Goal: Transaction & Acquisition: Purchase product/service

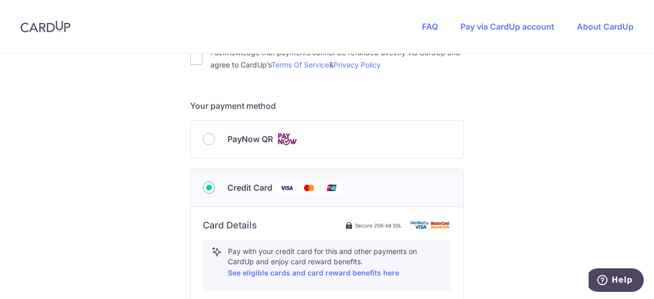
scroll to position [306, 0]
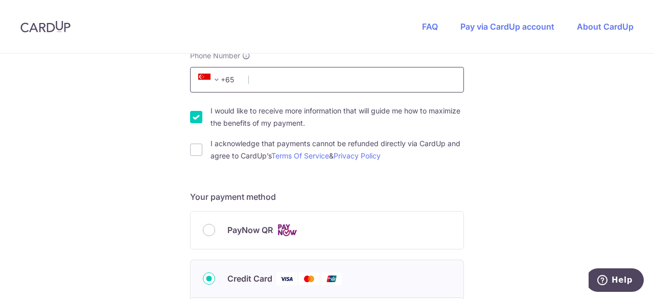
click at [278, 79] on input "Phone Number" at bounding box center [327, 80] width 274 height 26
type input "96951830"
click at [194, 150] on input "I acknowledge that payments cannot be refunded directly via CardUp and agree to…" at bounding box center [196, 150] width 12 height 12
checkbox input "true"
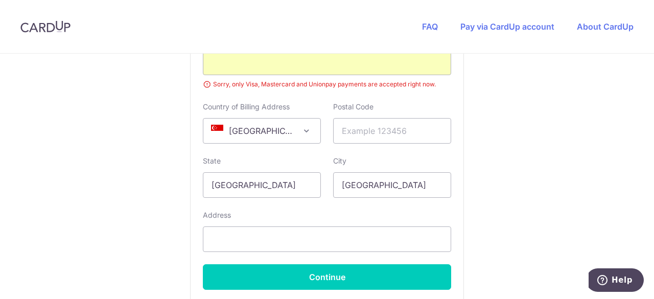
scroll to position [664, 0]
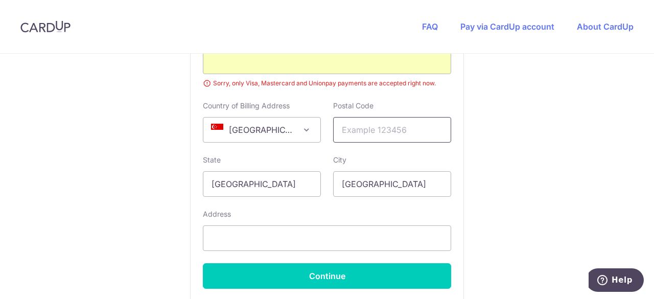
click at [370, 125] on input "text" at bounding box center [392, 130] width 118 height 26
type input "506790"
click at [313, 231] on input "text" at bounding box center [327, 238] width 248 height 26
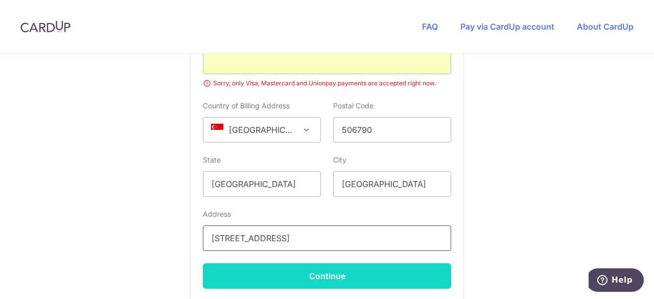
type input "[STREET_ADDRESS]"
click at [333, 273] on button "Continue" at bounding box center [327, 276] width 248 height 26
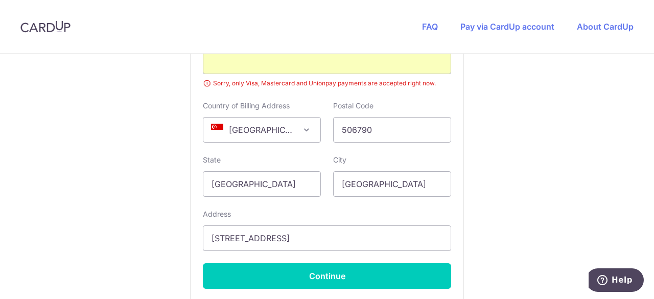
scroll to position [541, 0]
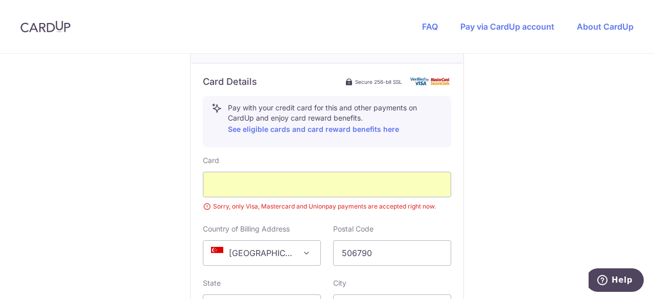
click at [497, 184] on div "You are paying BE MITEY COMPANY PTE. LTD. BE MITEY COMPANY PTE. LTD. uses CardU…" at bounding box center [327, 18] width 654 height 1011
click at [525, 226] on div "You are paying BE MITEY COMPANY PTE. LTD. BE MITEY COMPANY PTE. LTD. uses CardU…" at bounding box center [327, 18] width 654 height 1011
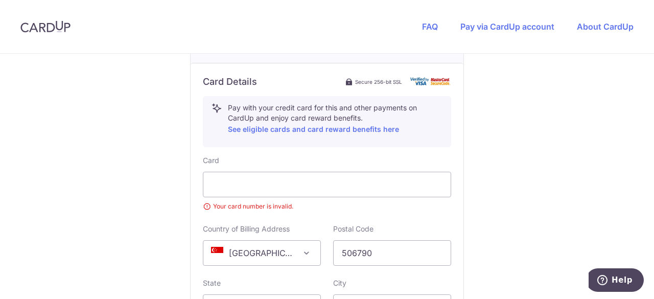
click at [624, 215] on div "You are paying BE MITEY COMPANY PTE. LTD. BE MITEY COMPANY PTE. LTD. uses CardU…" at bounding box center [327, 18] width 654 height 1011
click at [507, 91] on div "You are paying BE MITEY COMPANY PTE. LTD. BE MITEY COMPANY PTE. LTD. uses CardU…" at bounding box center [327, 18] width 654 height 1011
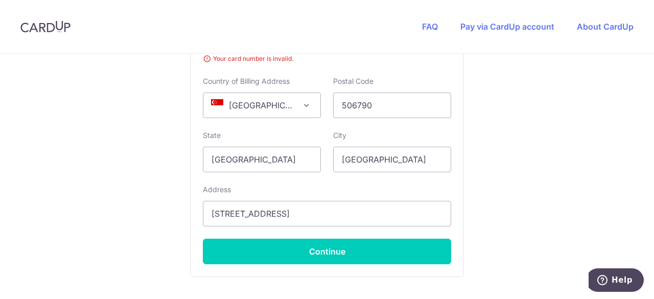
scroll to position [694, 0]
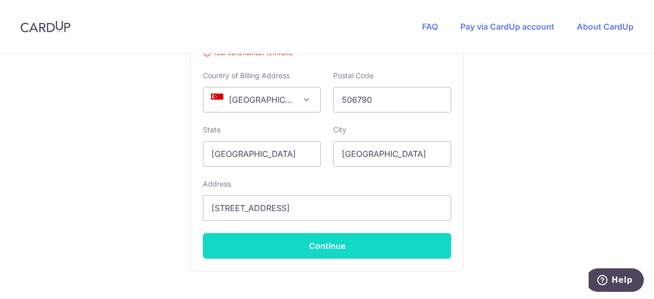
click at [367, 246] on button "Continue" at bounding box center [327, 246] width 248 height 26
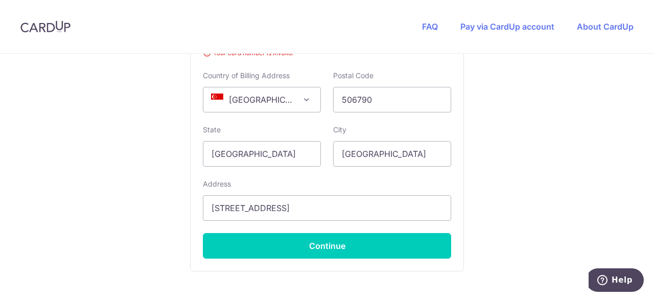
scroll to position [541, 0]
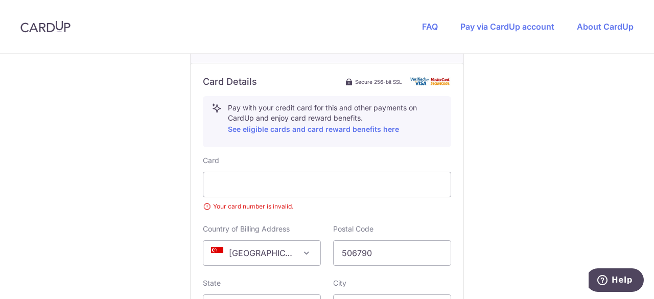
click at [527, 198] on div "You are paying BE MITEY COMPANY PTE. LTD. BE MITEY COMPANY PTE. LTD. uses CardU…" at bounding box center [327, 18] width 654 height 1011
click at [569, 201] on div "You are paying BE MITEY COMPANY PTE. LTD. BE MITEY COMPANY PTE. LTD. uses CardU…" at bounding box center [327, 18] width 654 height 1011
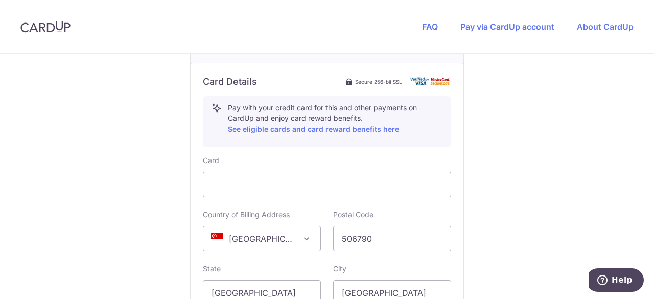
click at [577, 156] on div "You are paying BE MITEY COMPANY PTE. LTD. BE MITEY COMPANY PTE. LTD. uses CardU…" at bounding box center [327, 11] width 654 height 996
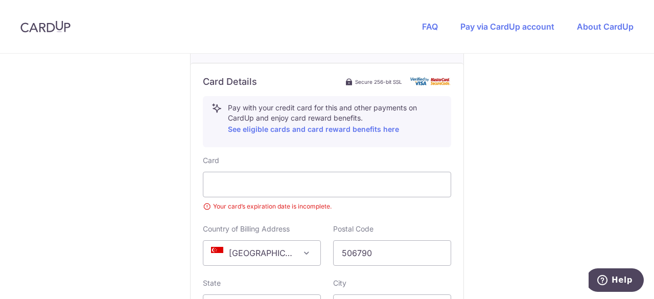
click at [632, 120] on div "You are paying BE MITEY COMPANY PTE. LTD. BE MITEY COMPANY PTE. LTD. uses CardU…" at bounding box center [327, 18] width 654 height 1011
click at [551, 169] on div "You are paying BE MITEY COMPANY PTE. LTD. BE MITEY COMPANY PTE. LTD. uses CardU…" at bounding box center [327, 18] width 654 height 1011
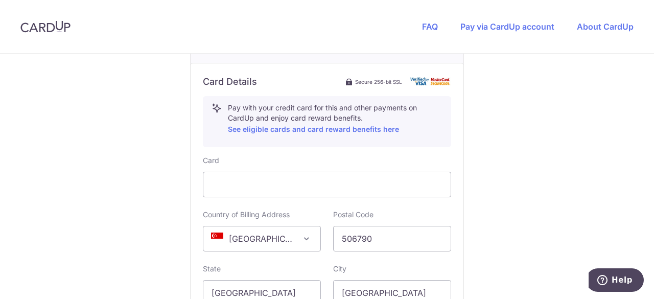
click at [522, 210] on div "You are paying BE MITEY COMPANY PTE. LTD. BE MITEY COMPANY PTE. LTD. uses CardU…" at bounding box center [327, 11] width 654 height 996
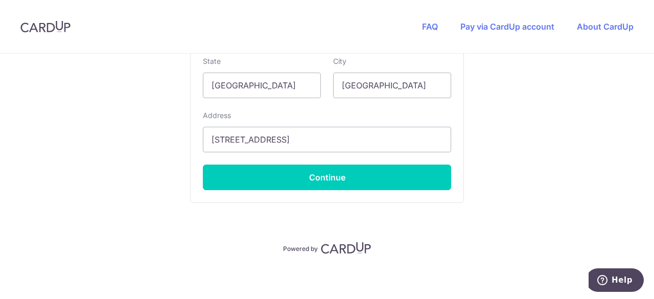
scroll to position [749, 0]
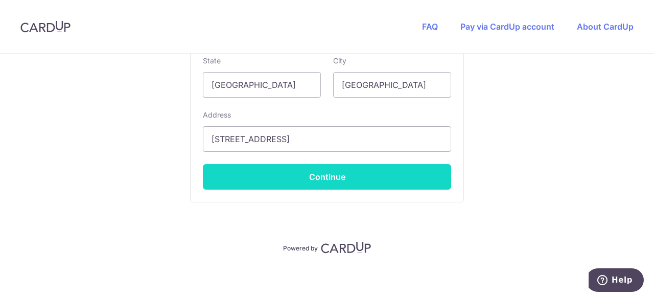
click at [387, 179] on button "Continue" at bounding box center [327, 177] width 248 height 26
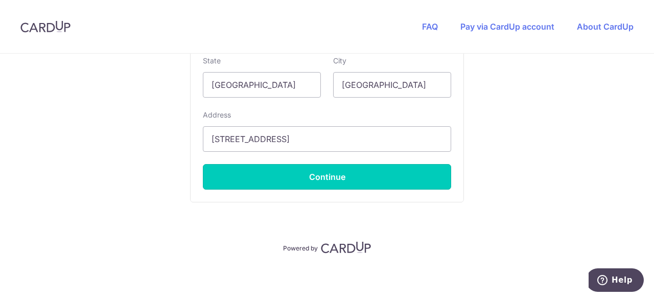
type input "**** 6967"
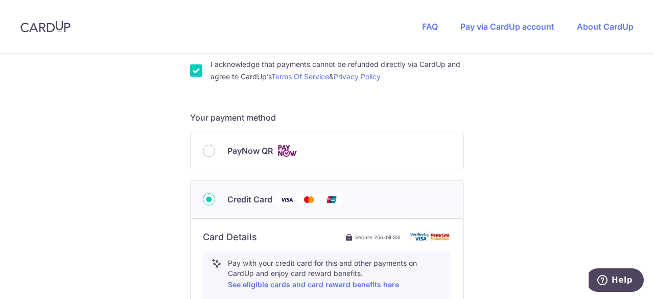
scroll to position [370, 0]
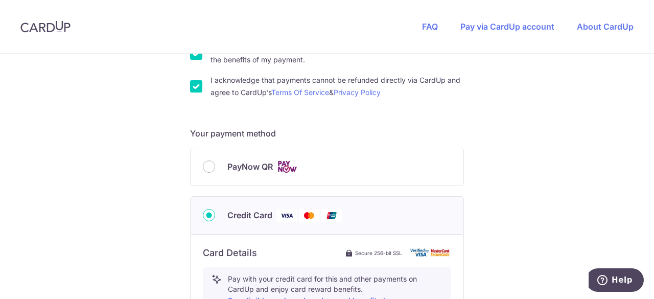
click at [246, 165] on span "PayNow QR" at bounding box center [249, 166] width 45 height 12
click at [215, 165] on input "PayNow QR" at bounding box center [209, 166] width 12 height 12
radio input "true"
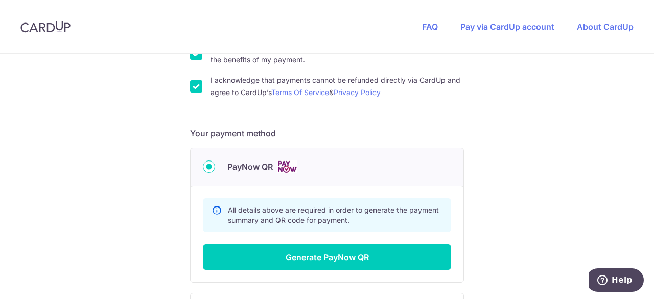
scroll to position [472, 0]
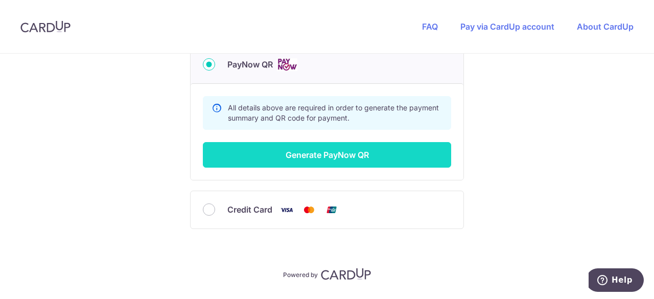
click at [393, 159] on button "Generate PayNow QR" at bounding box center [327, 155] width 248 height 26
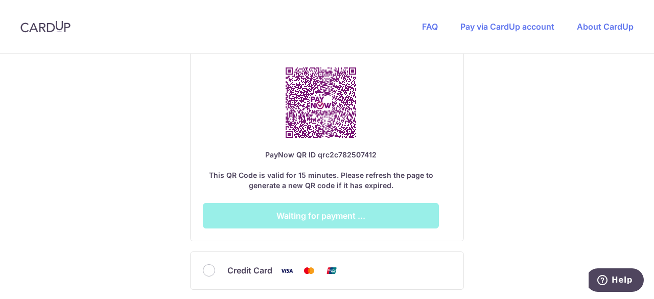
scroll to position [625, 0]
